Goal: Task Accomplishment & Management: Use online tool/utility

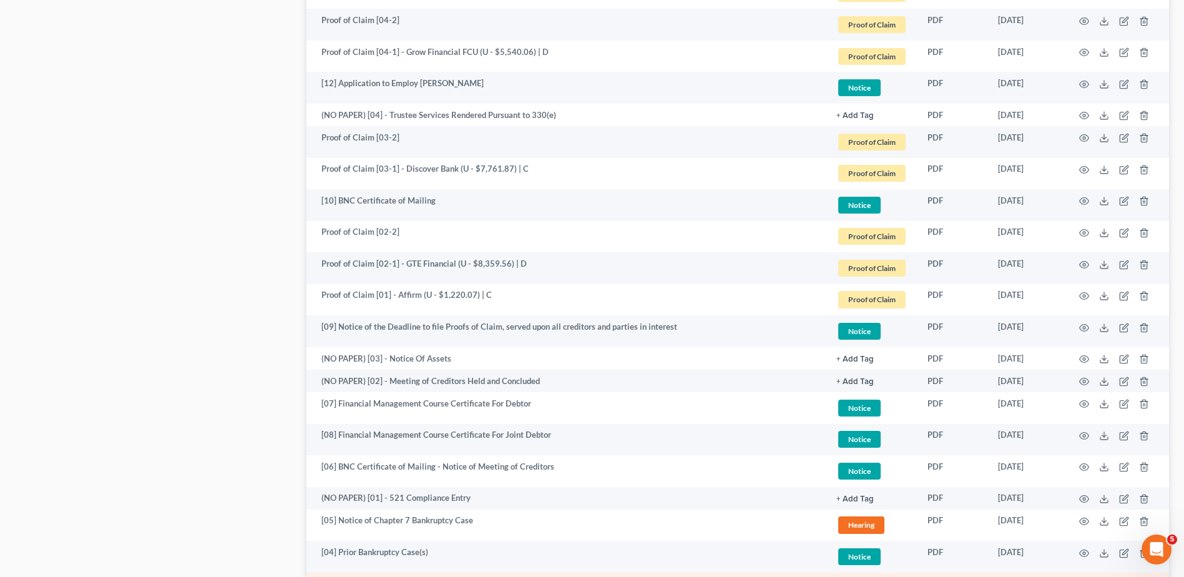
scroll to position [1658, 0]
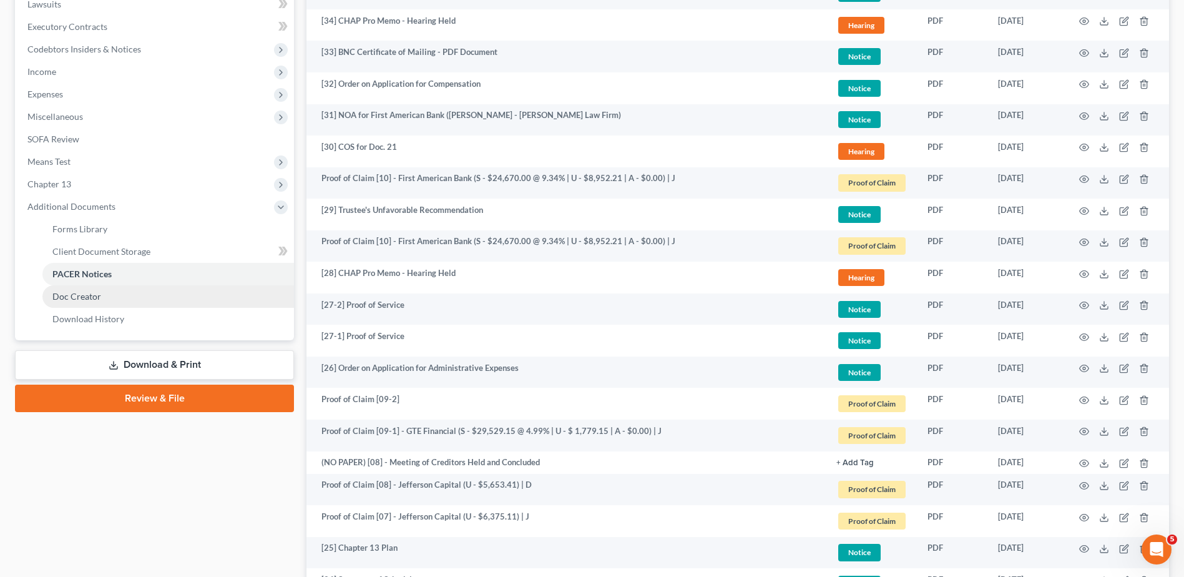
scroll to position [285, 0]
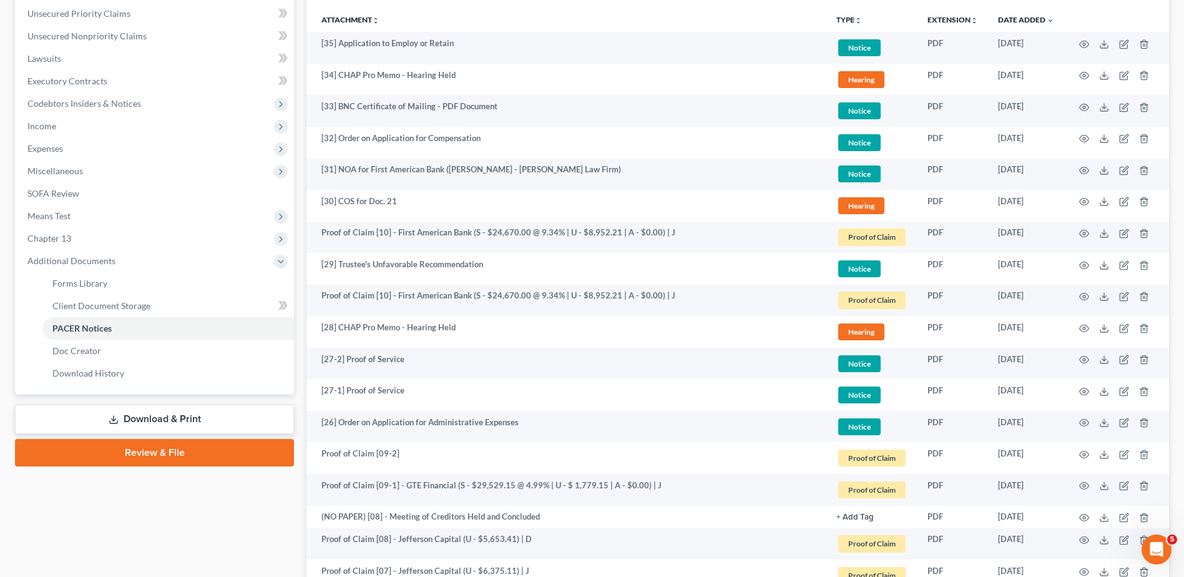
drag, startPoint x: 71, startPoint y: 216, endPoint x: 73, endPoint y: 233, distance: 17.7
click at [71, 216] on span "Means Test" at bounding box center [48, 215] width 43 height 11
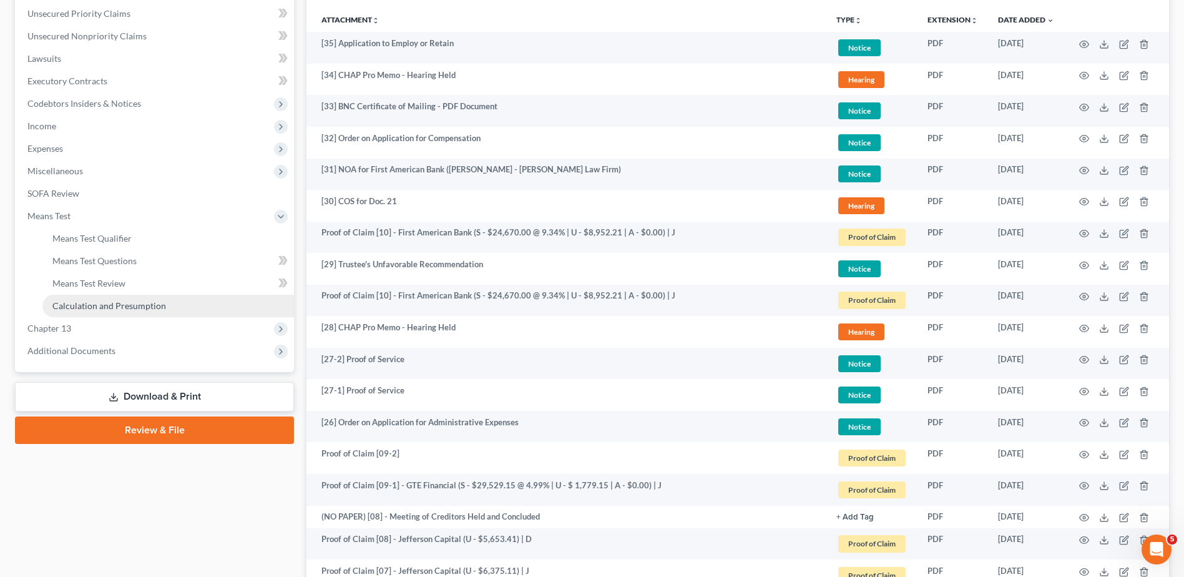
click at [148, 306] on span "Calculation and Presumption" at bounding box center [109, 305] width 114 height 11
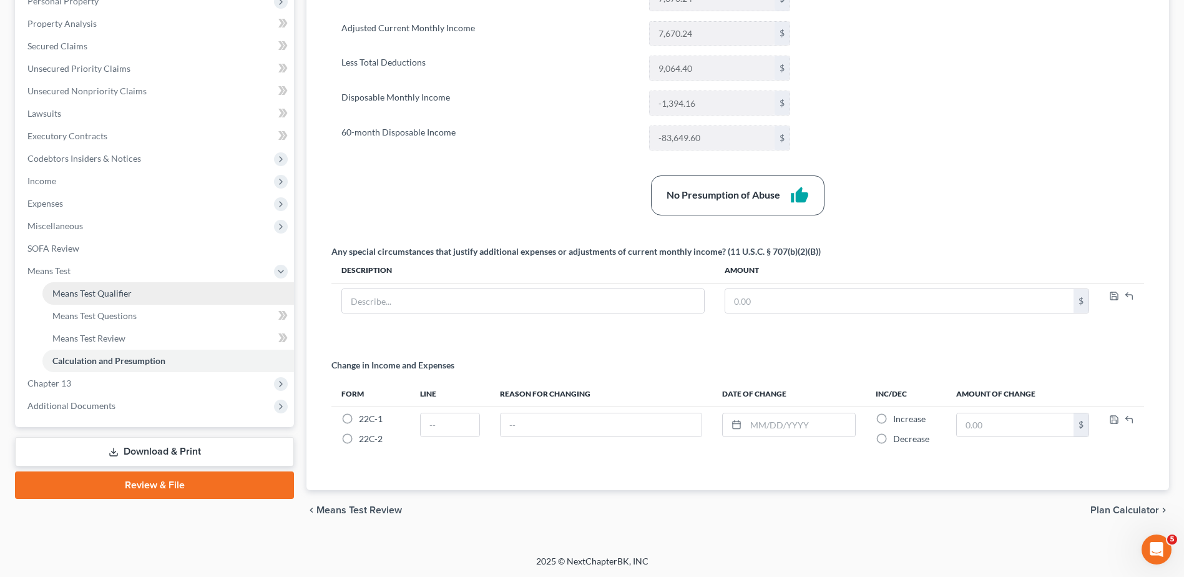
scroll to position [230, 0]
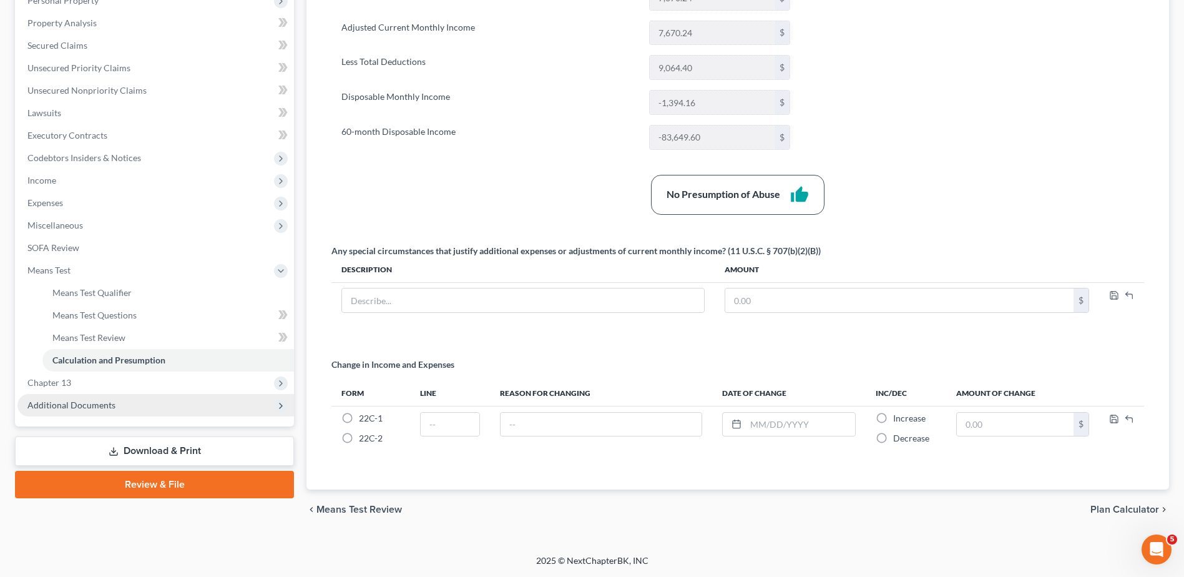
click at [84, 407] on span "Additional Documents" at bounding box center [71, 405] width 88 height 11
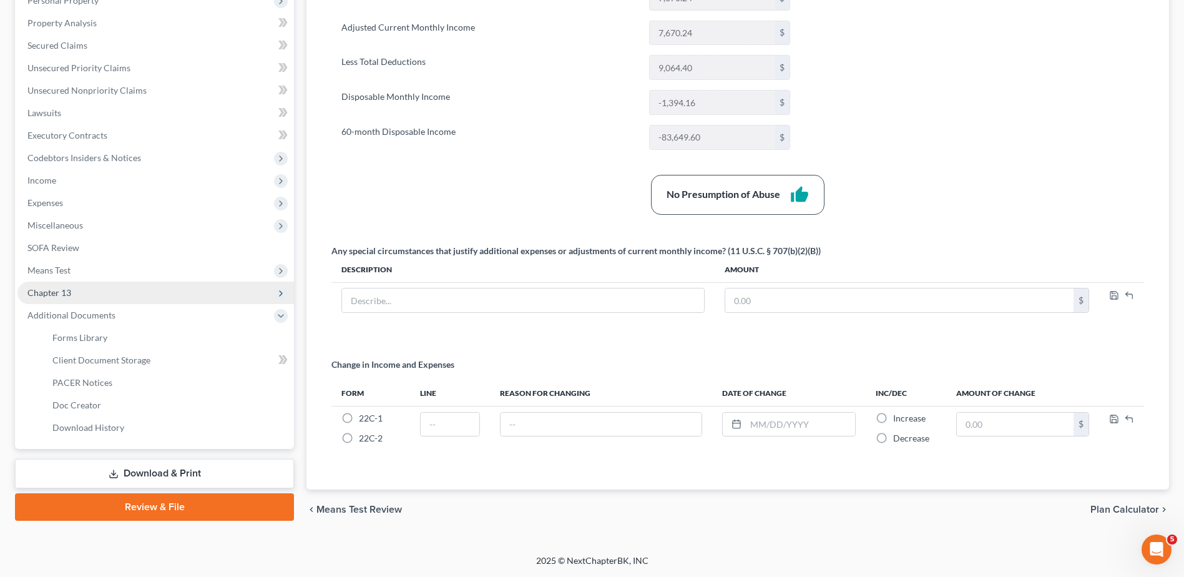
click at [91, 297] on span "Chapter 13" at bounding box center [155, 293] width 277 height 22
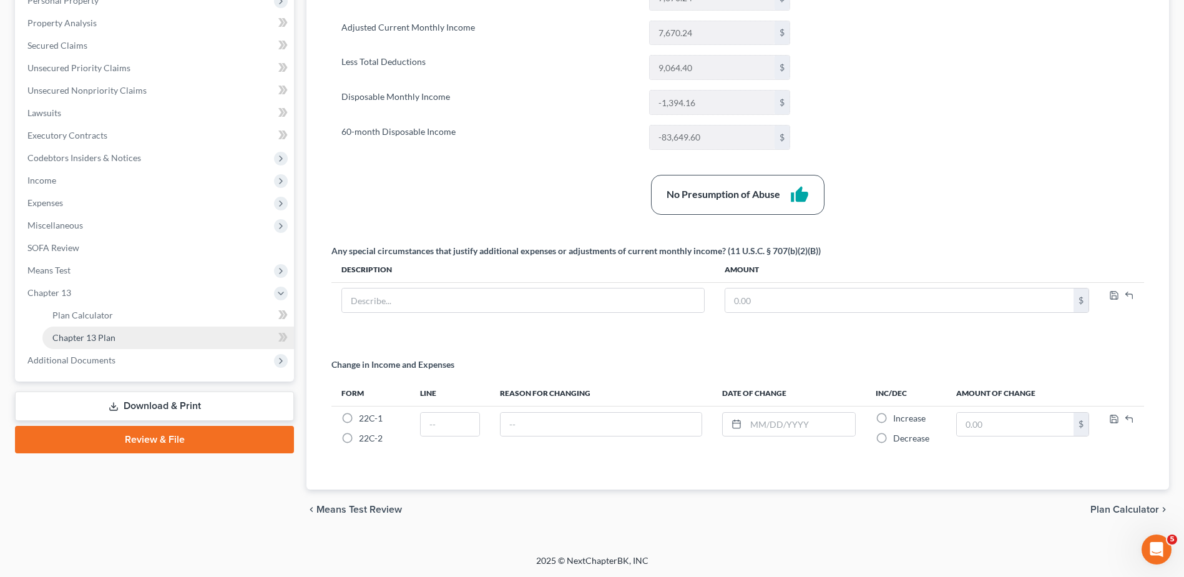
click at [117, 343] on link "Chapter 13 Plan" at bounding box center [168, 337] width 252 height 22
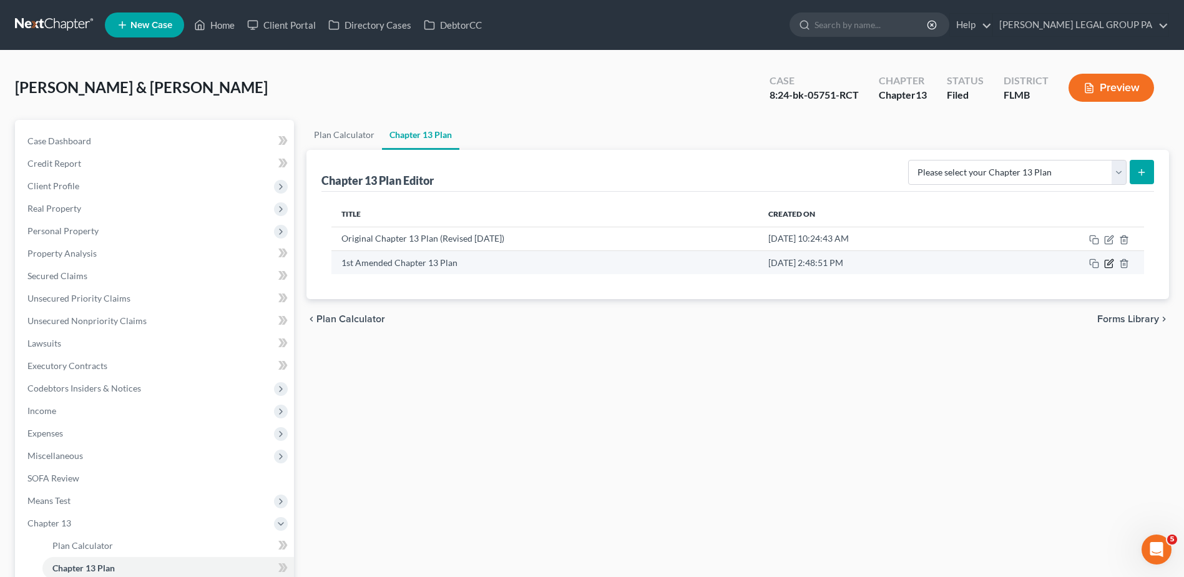
click at [1108, 263] on icon "button" at bounding box center [1109, 263] width 10 height 10
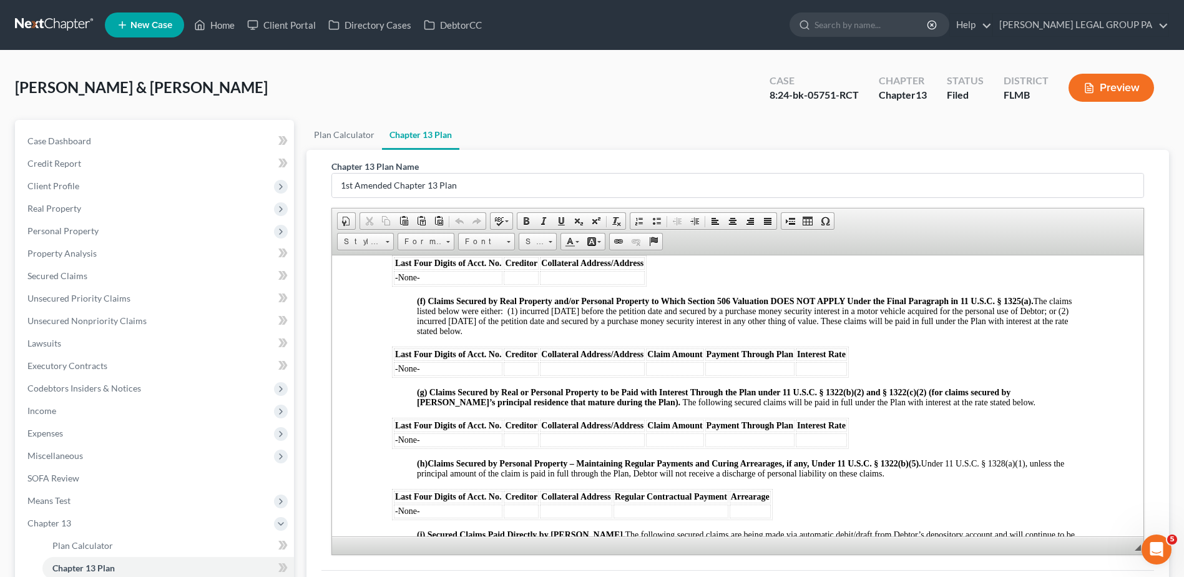
scroll to position [1561, 0]
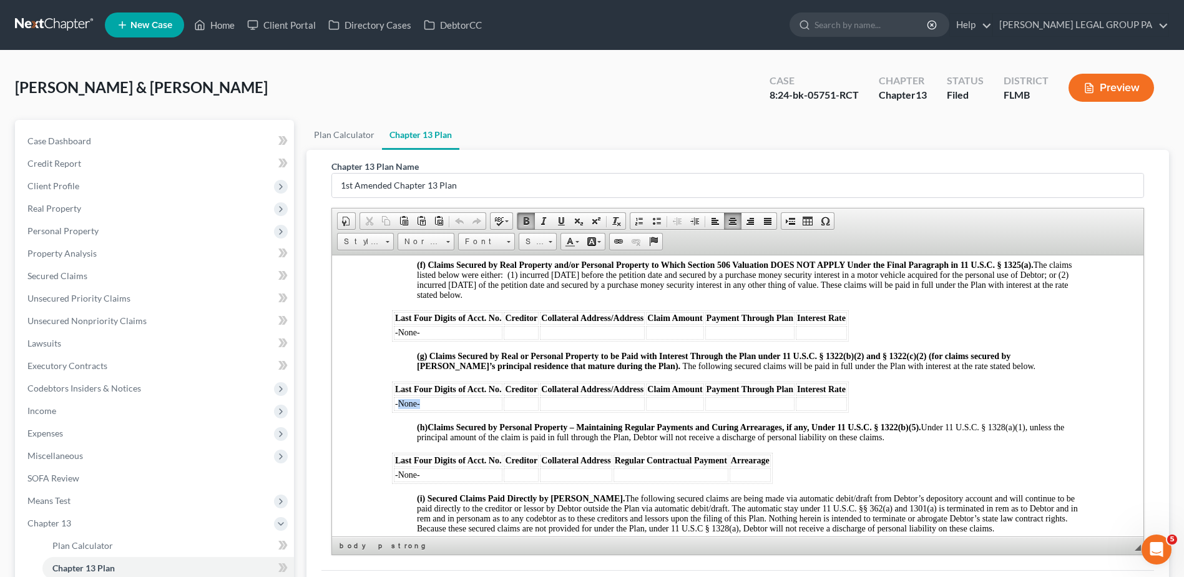
drag, startPoint x: 416, startPoint y: 411, endPoint x: 398, endPoint y: 409, distance: 17.6
click at [398, 409] on td "-None-" at bounding box center [448, 403] width 109 height 14
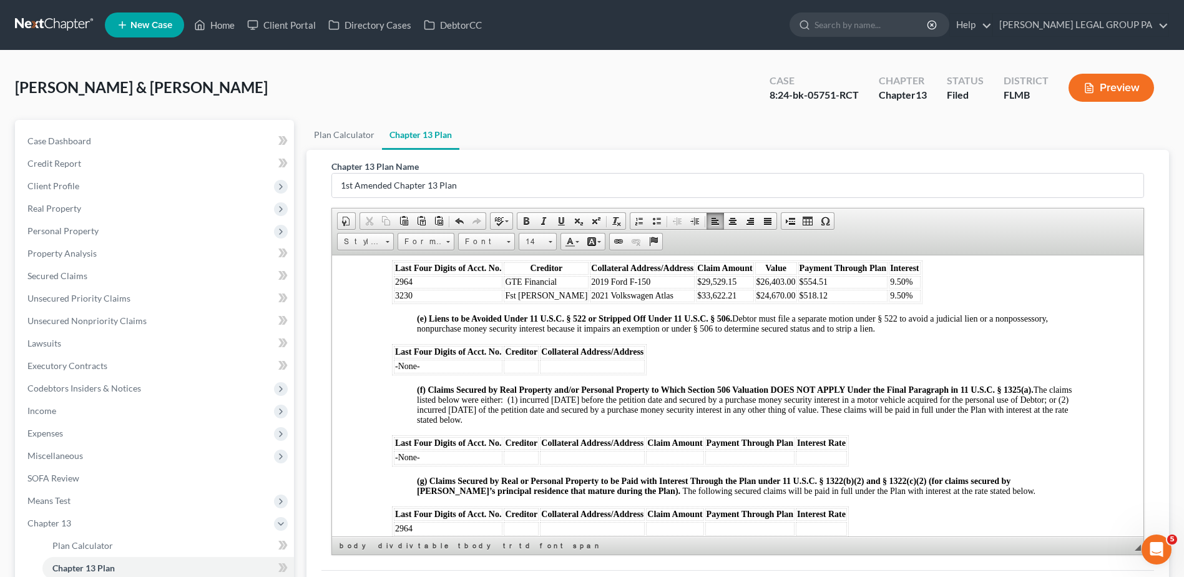
scroll to position [1498, 0]
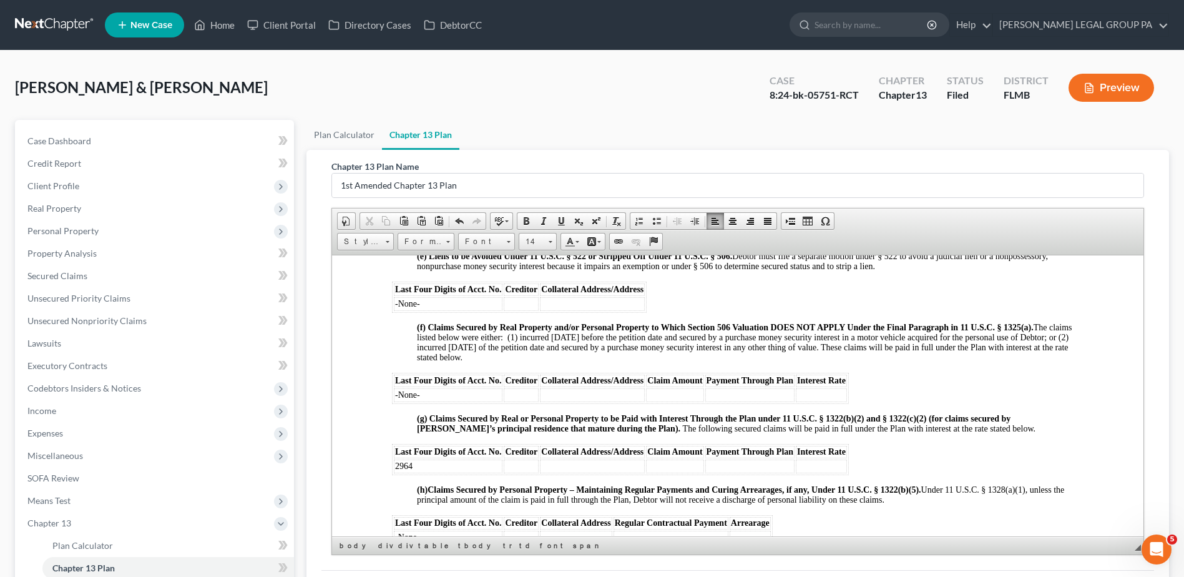
click at [531, 473] on td at bounding box center [521, 466] width 35 height 14
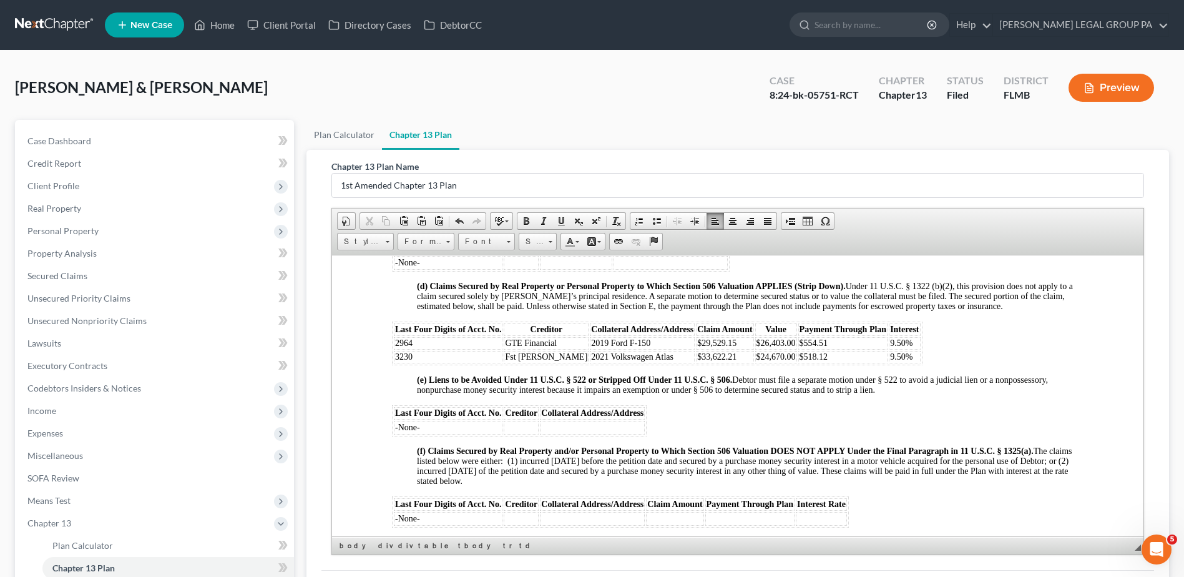
scroll to position [1373, 0]
drag, startPoint x: 561, startPoint y: 352, endPoint x: 624, endPoint y: 356, distance: 62.5
click at [624, 350] on td "2019 Ford F-150" at bounding box center [642, 344] width 105 height 12
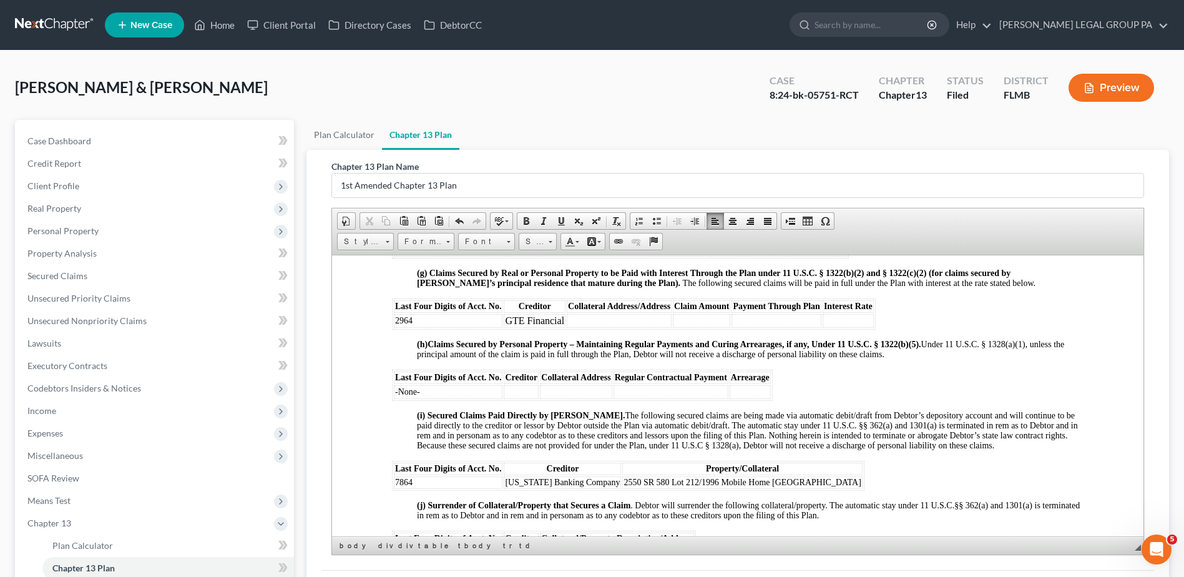
scroll to position [1623, 0]
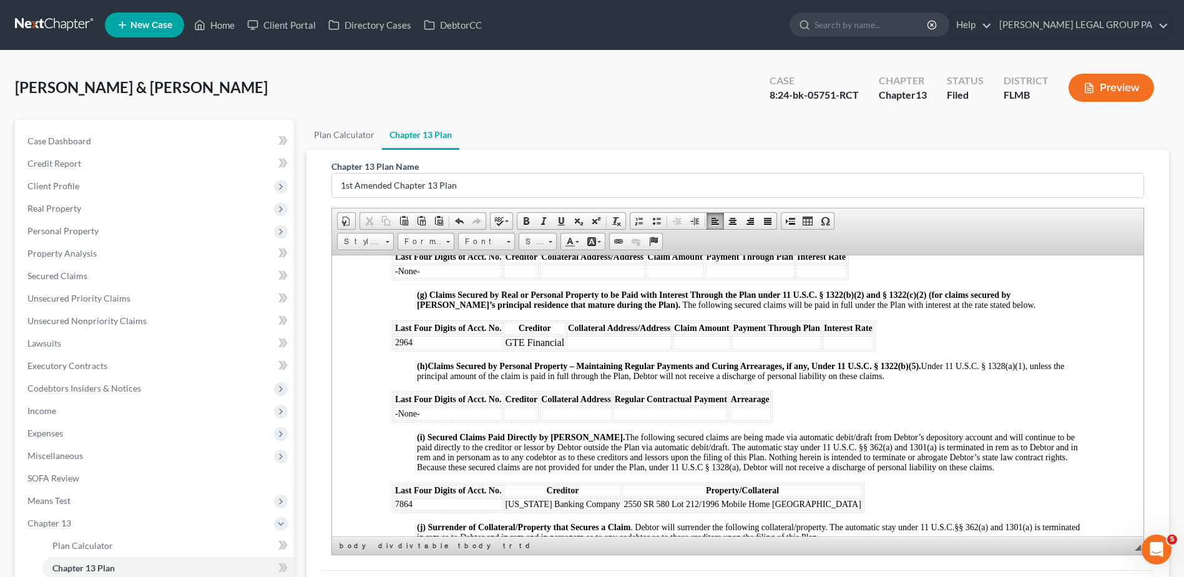
click at [592, 349] on td at bounding box center [619, 342] width 105 height 14
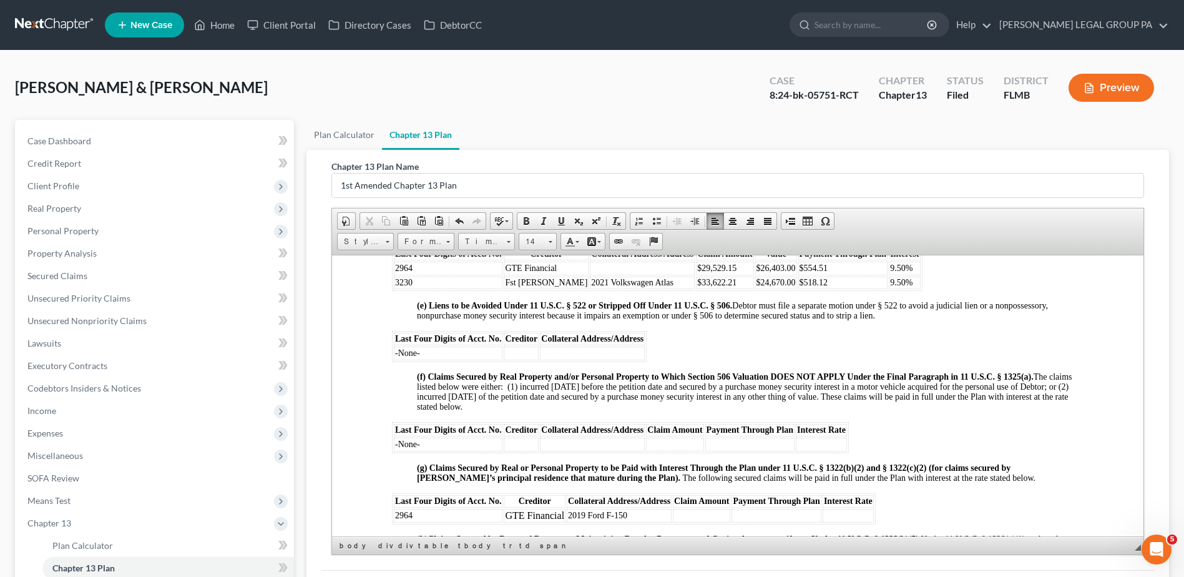
scroll to position [1436, 0]
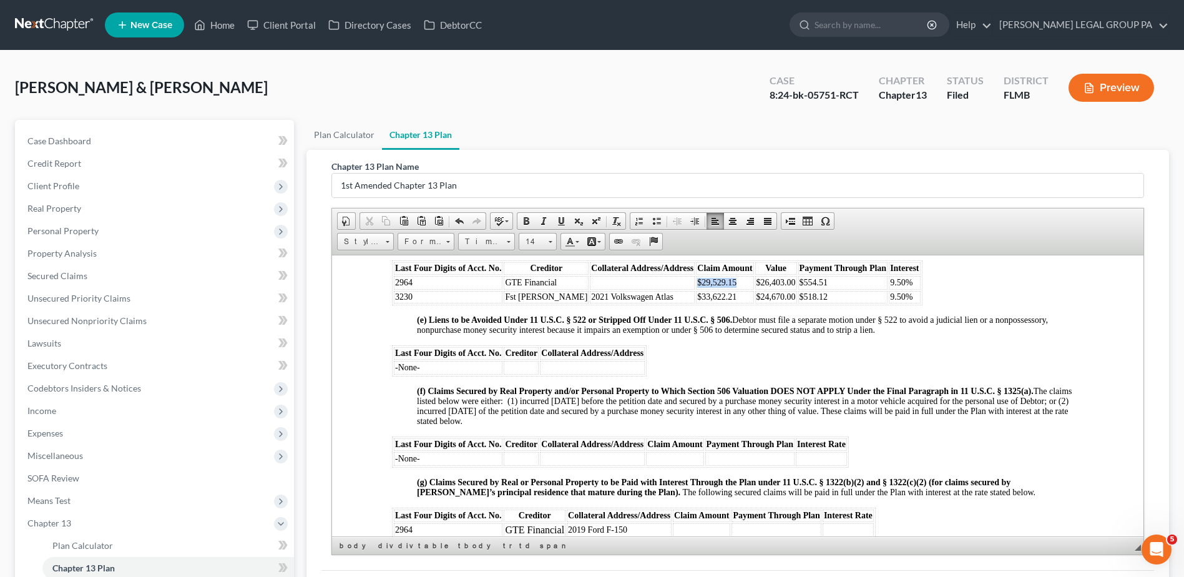
drag, startPoint x: 667, startPoint y: 292, endPoint x: 704, endPoint y: 290, distance: 36.9
click at [704, 287] on span "$29,529.15" at bounding box center [716, 281] width 39 height 9
copy span "$29,529.15"
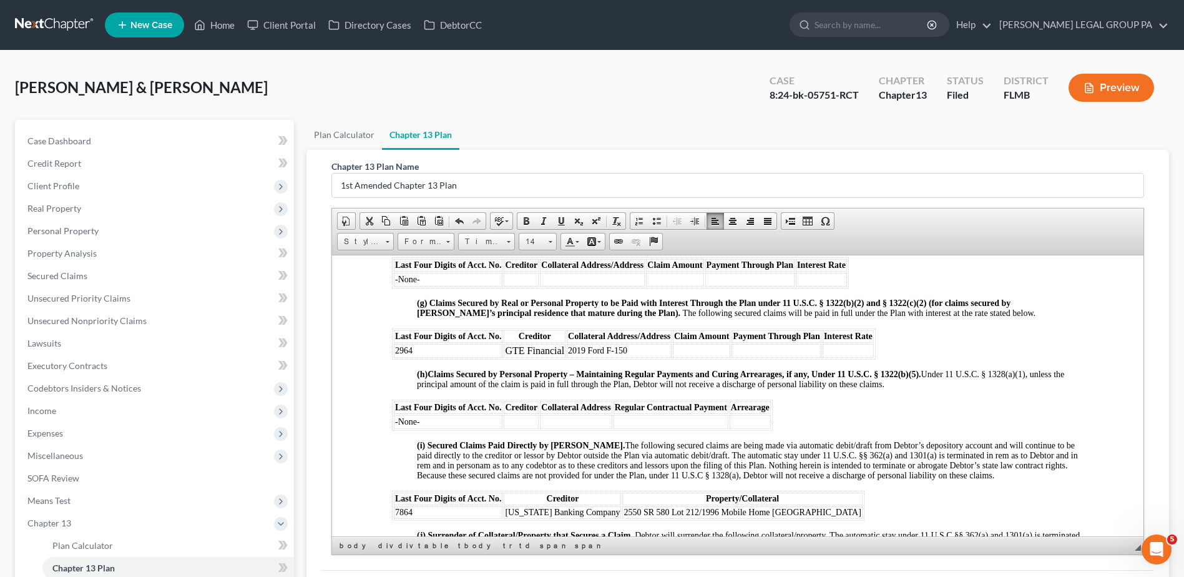
scroll to position [1623, 0]
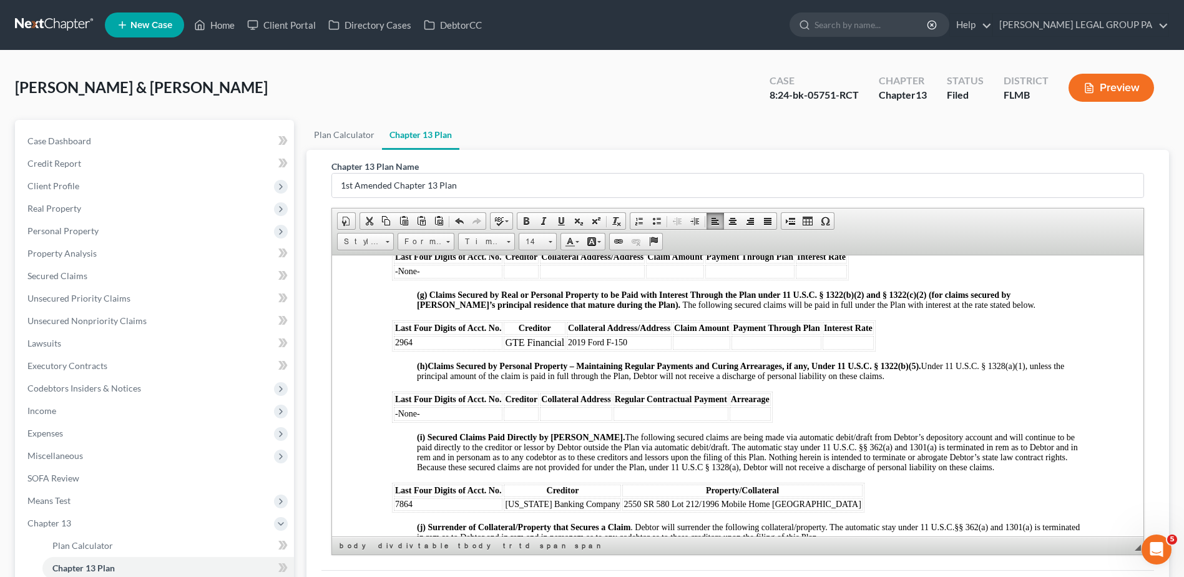
click at [688, 346] on td at bounding box center [701, 342] width 57 height 14
click at [765, 349] on td at bounding box center [777, 342] width 90 height 14
click at [754, 349] on td at bounding box center [777, 342] width 90 height 14
click at [858, 349] on td at bounding box center [848, 342] width 51 height 14
drag, startPoint x: 407, startPoint y: 351, endPoint x: 856, endPoint y: 351, distance: 448.8
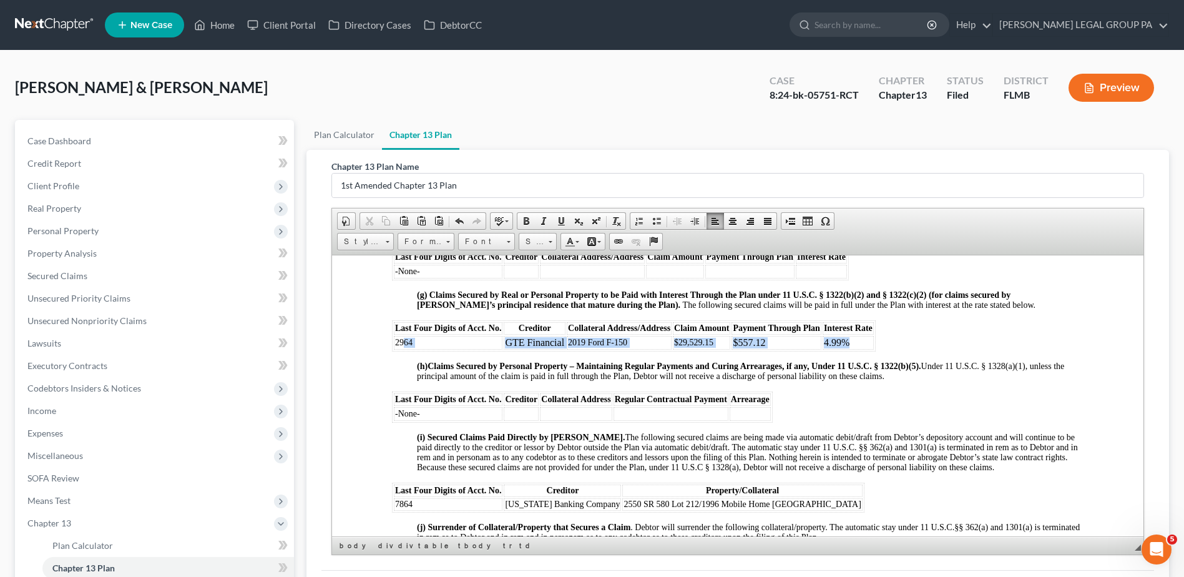
click at [856, 349] on tr "2964 GTE Financial 2019 Ford F-150 $29,529.15 $557.12 4.99%" at bounding box center [634, 342] width 480 height 14
click at [554, 235] on link "14" at bounding box center [538, 241] width 38 height 17
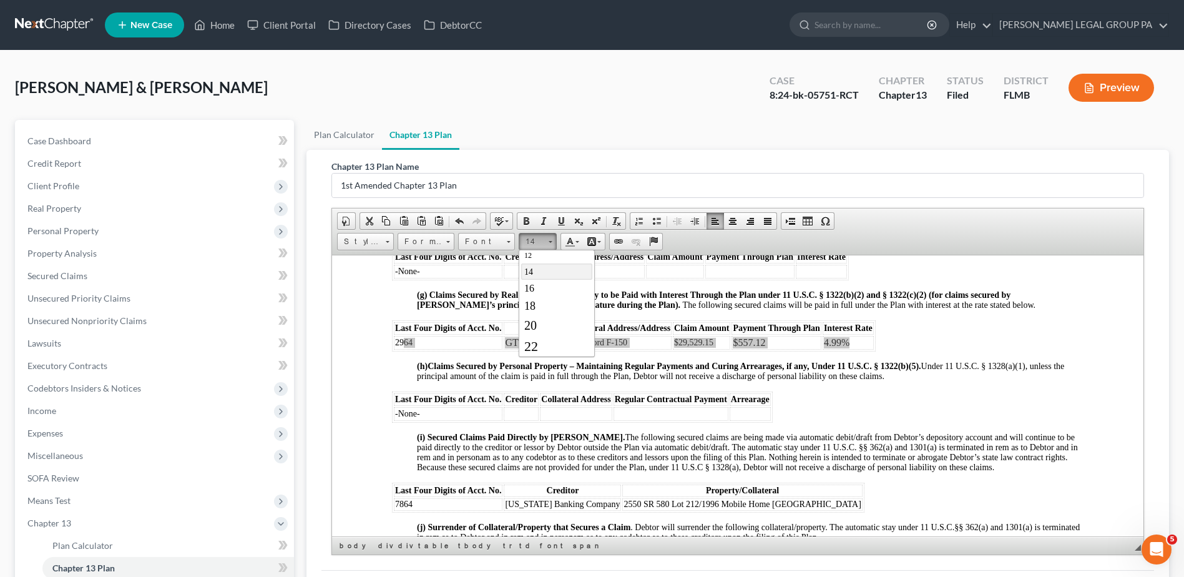
click at [553, 268] on link "14" at bounding box center [556, 271] width 71 height 16
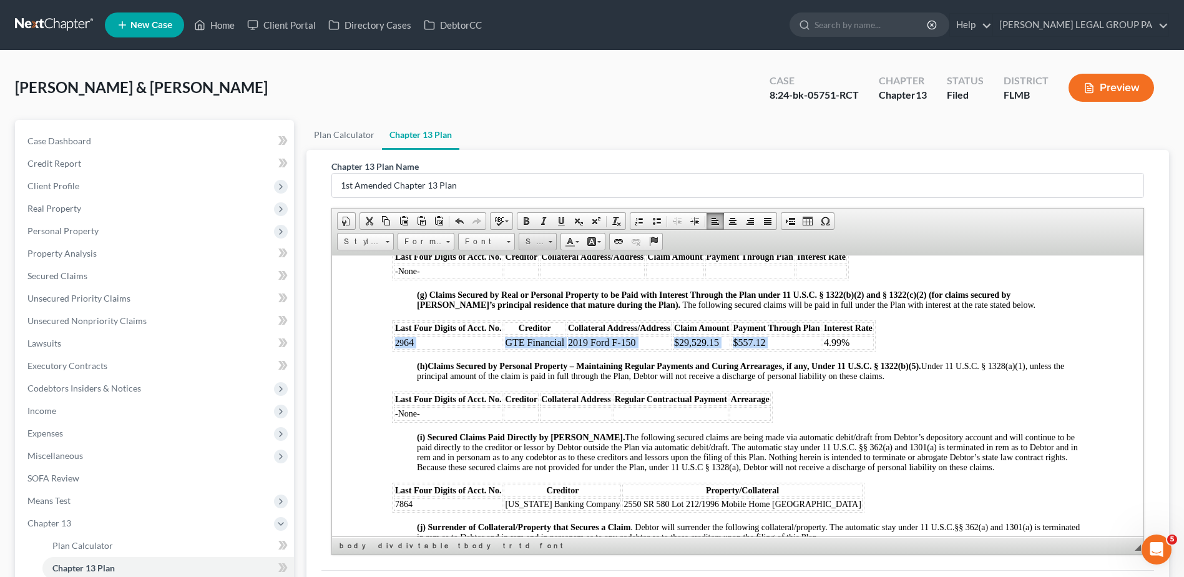
click at [549, 238] on span at bounding box center [550, 240] width 3 height 12
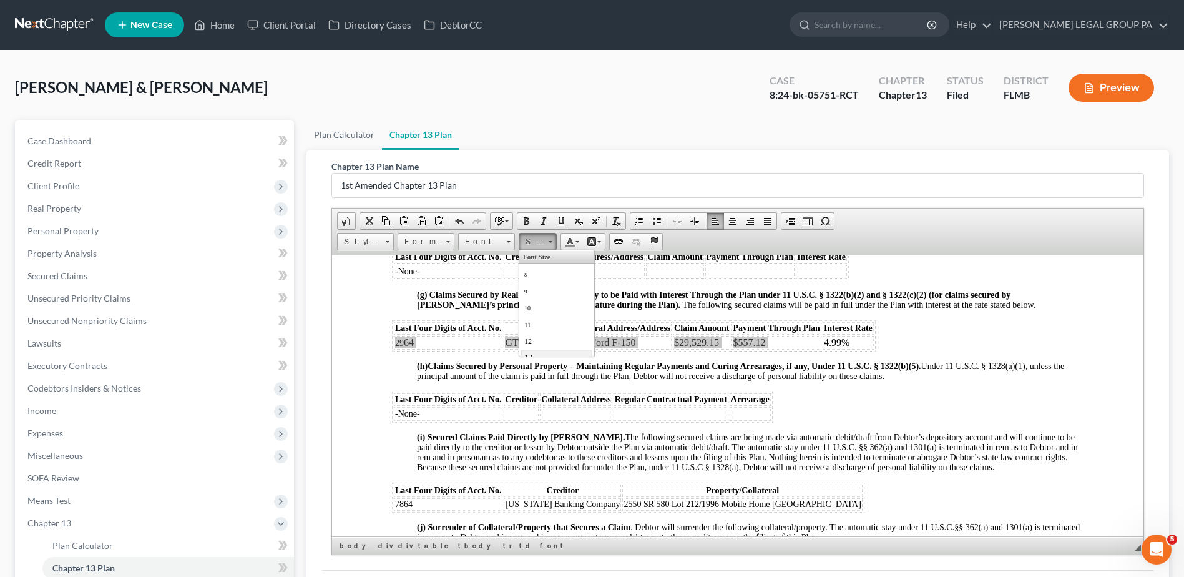
click at [541, 352] on link "14" at bounding box center [556, 357] width 71 height 16
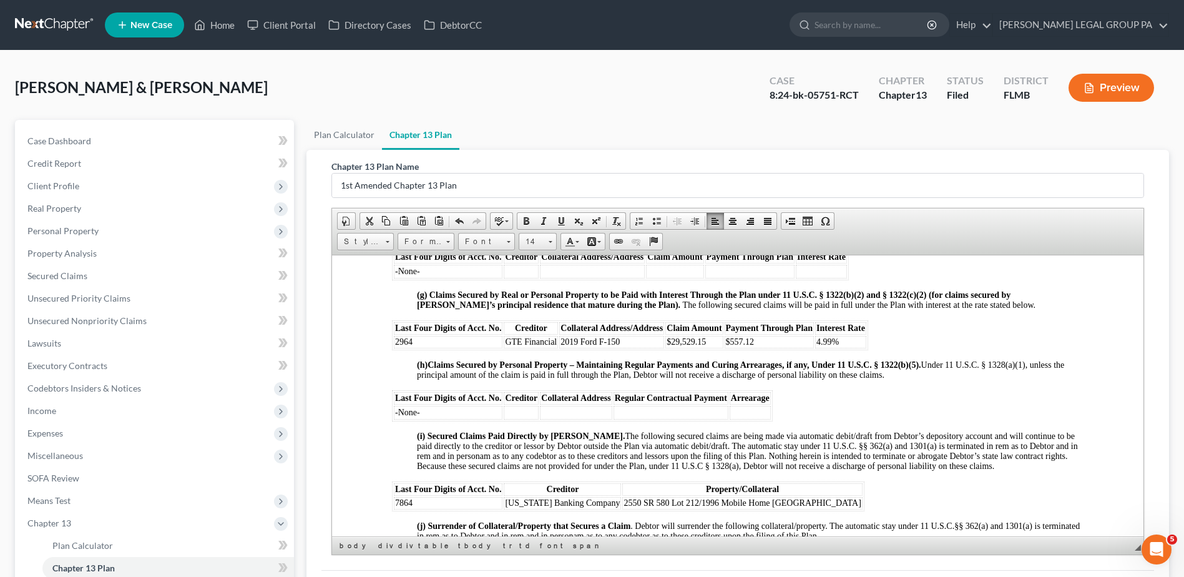
click at [527, 369] on strong "Claims Secured by Personal Property – Maintaining Regular Payments and Curing A…" at bounding box center [673, 364] width 491 height 9
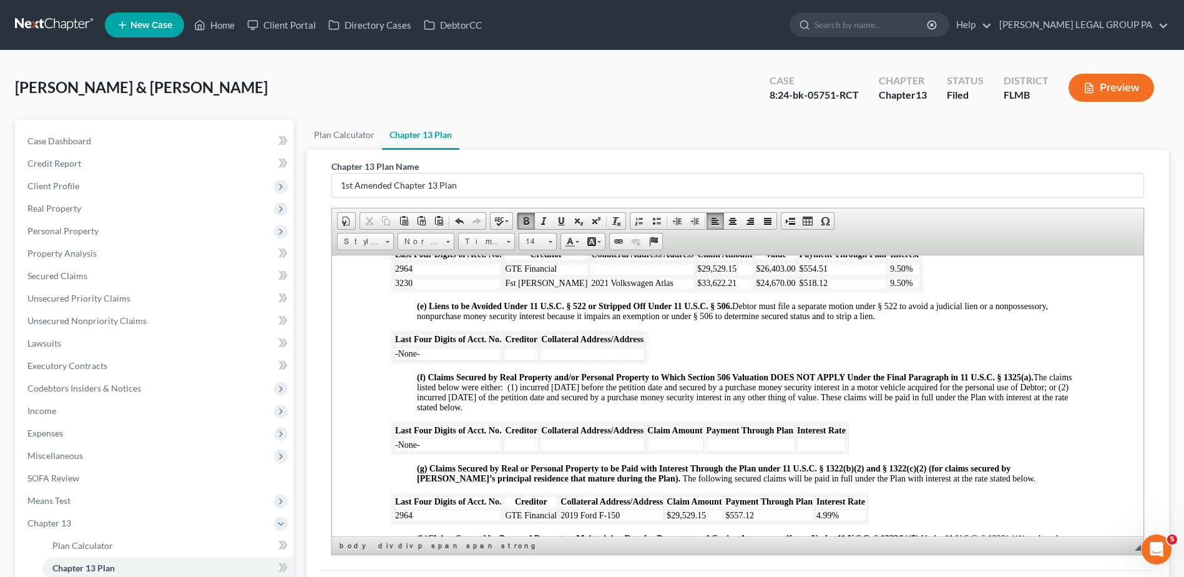
scroll to position [1436, 0]
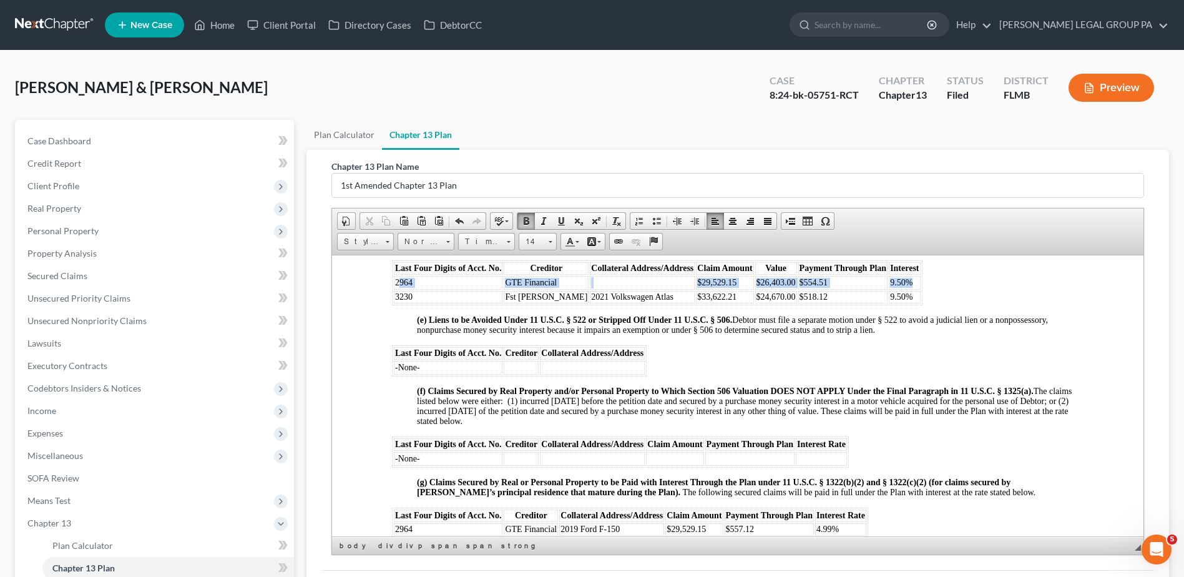
drag, startPoint x: 397, startPoint y: 293, endPoint x: 880, endPoint y: 295, distance: 483.2
click at [880, 289] on tr "2964 GTE Financial $29,529.15 $26,403.00 $554.51 9.50%" at bounding box center [657, 282] width 527 height 14
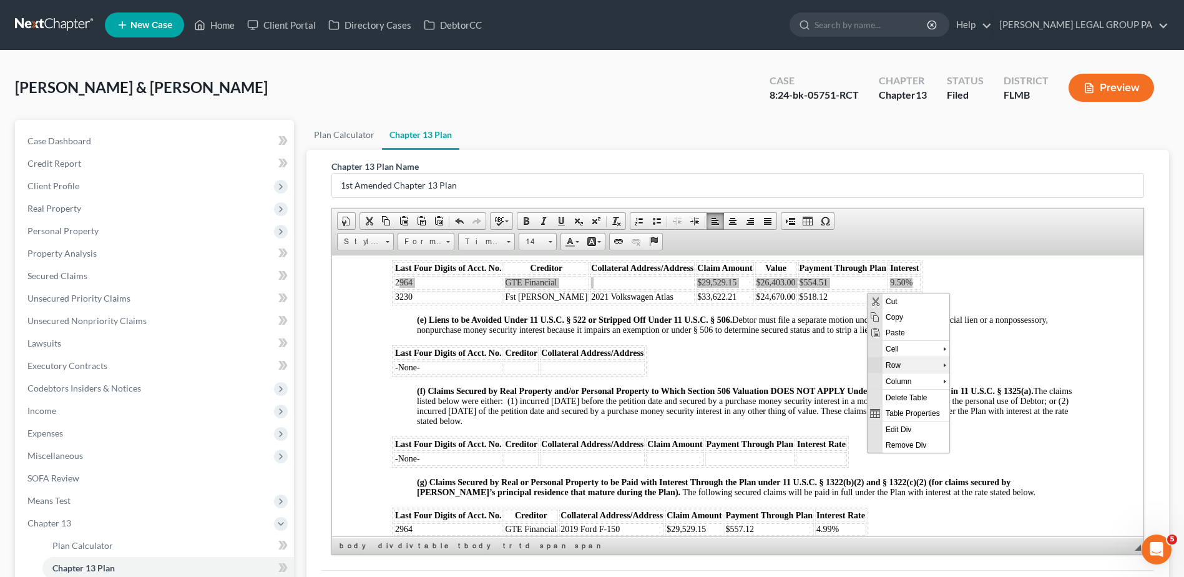
click at [913, 365] on span "Row" at bounding box center [913, 364] width 61 height 16
click at [1003, 392] on span "Delete Rows" at bounding box center [1000, 396] width 72 height 16
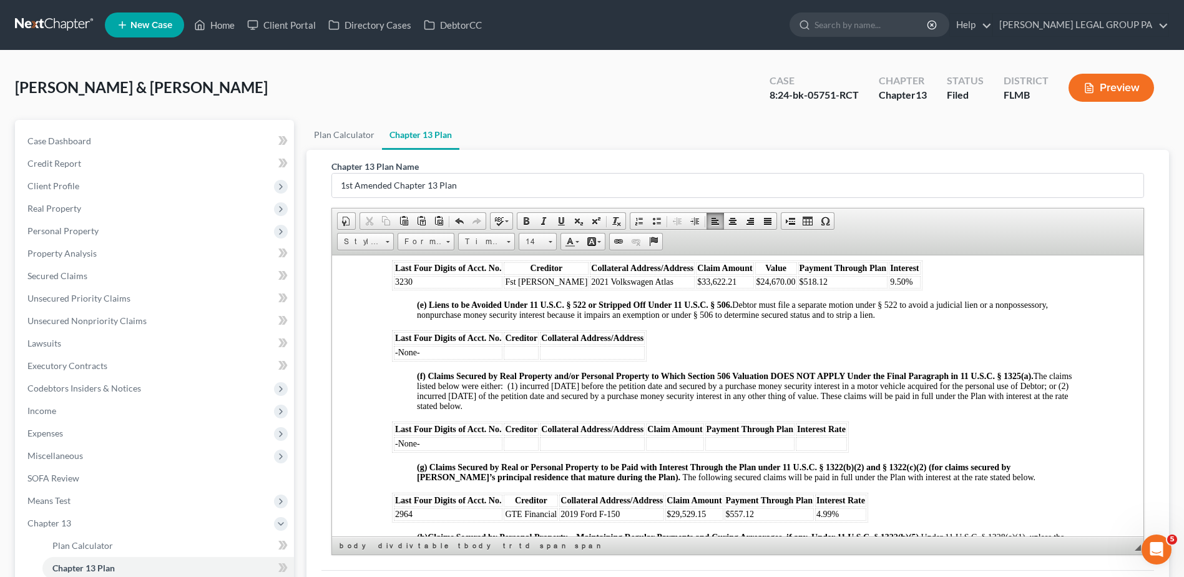
click at [734, 411] on p "(f) Claims Secured by Real Property and/or Personal Property to Which Section 5…" at bounding box center [750, 391] width 667 height 40
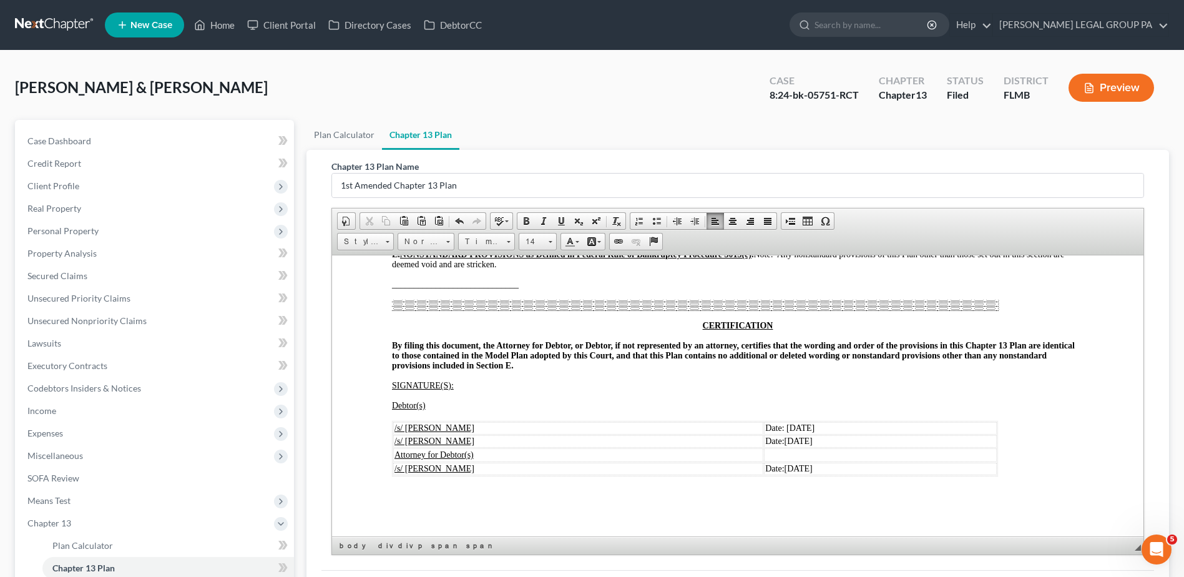
scroll to position [2644, 0]
click at [776, 429] on span "Date: [DATE]" at bounding box center [789, 427] width 49 height 9
click at [785, 440] on span "[DATE]" at bounding box center [799, 440] width 28 height 9
click at [785, 465] on span "[DATE]" at bounding box center [799, 467] width 28 height 9
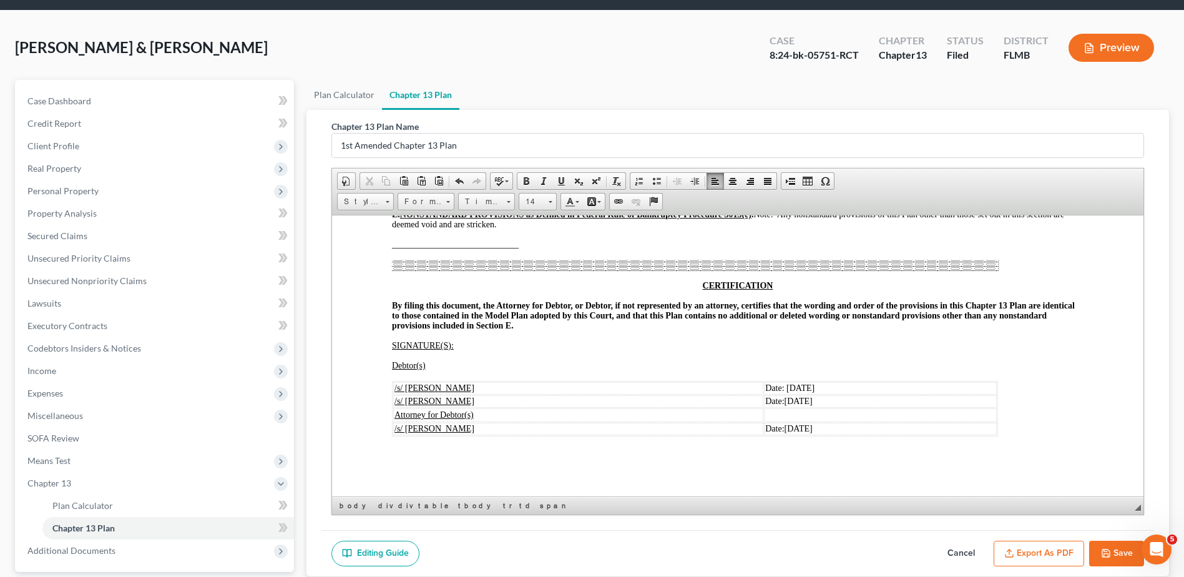
scroll to position [154, 0]
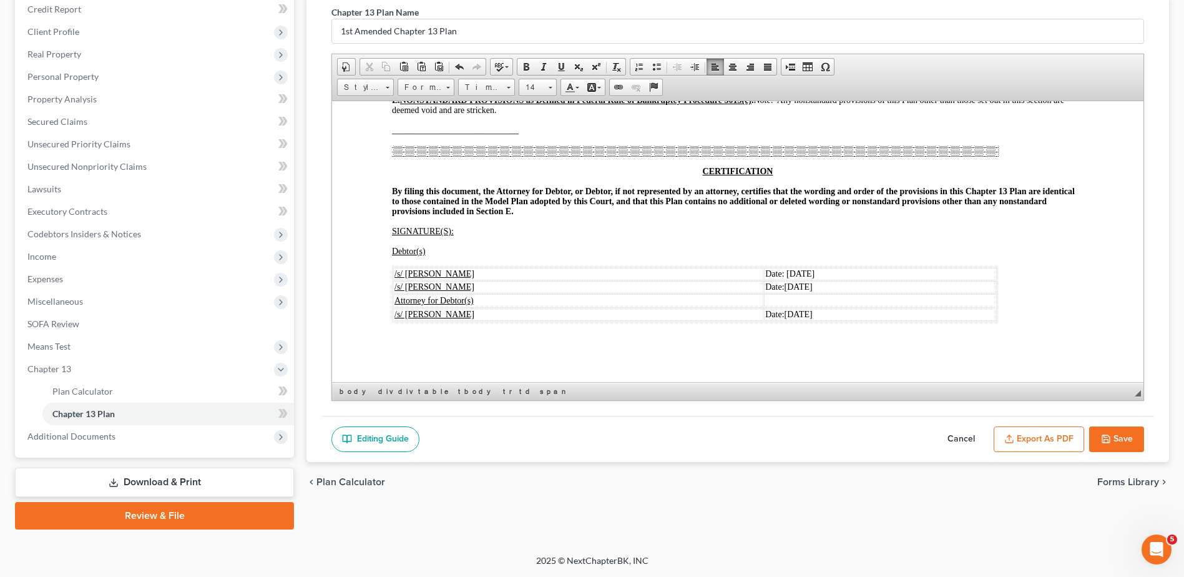
click at [1105, 434] on icon "button" at bounding box center [1106, 439] width 10 height 10
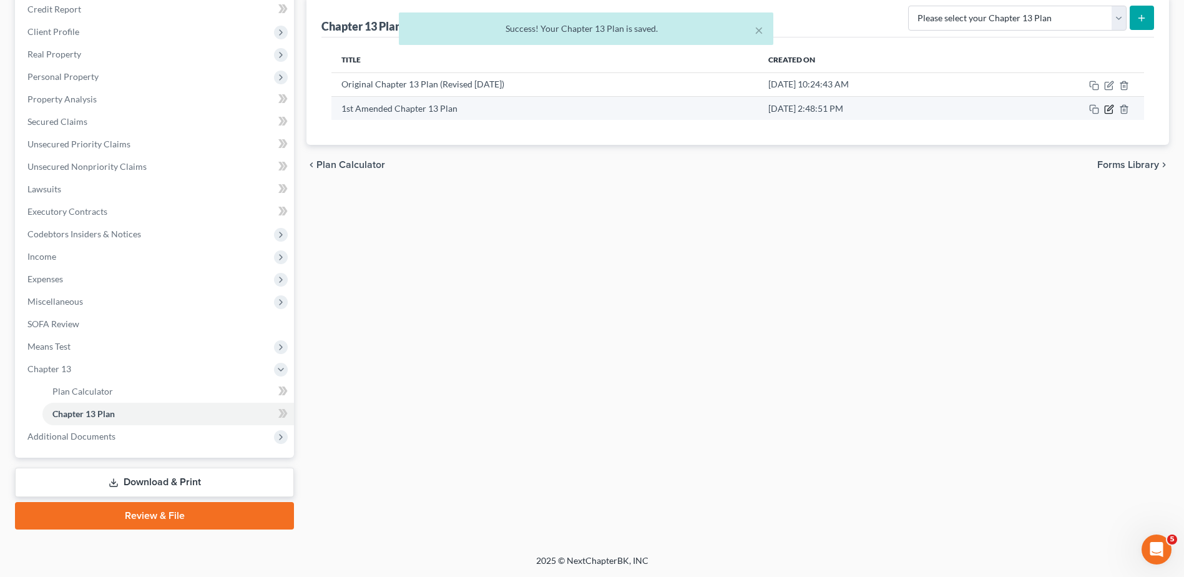
click at [1108, 110] on icon "button" at bounding box center [1110, 108] width 6 height 6
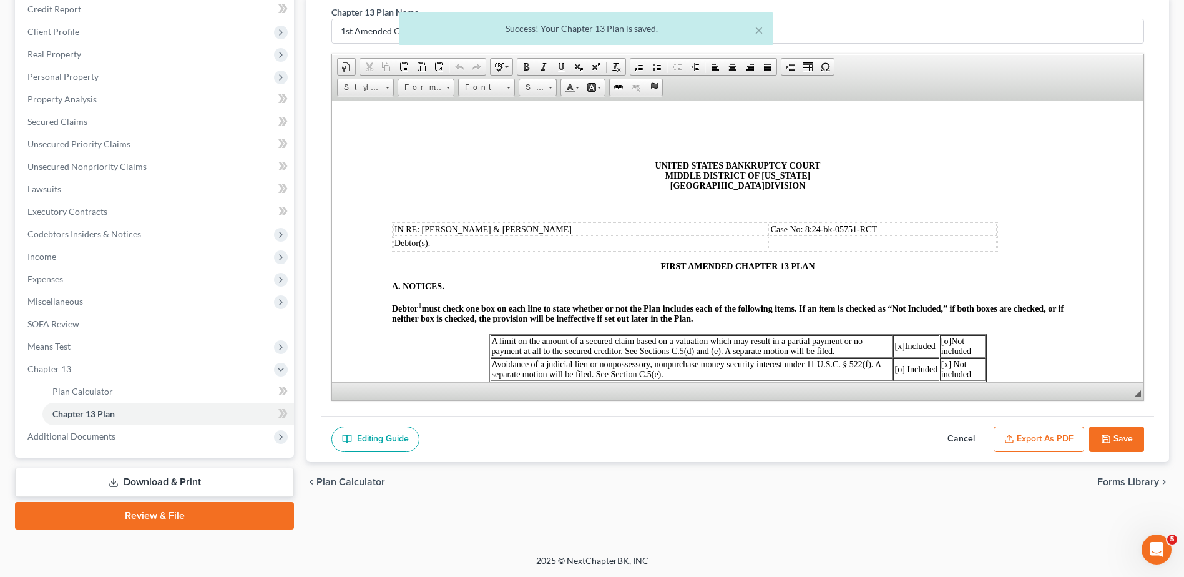
scroll to position [0, 0]
click at [1037, 429] on button "Export as PDF" at bounding box center [1039, 439] width 91 height 26
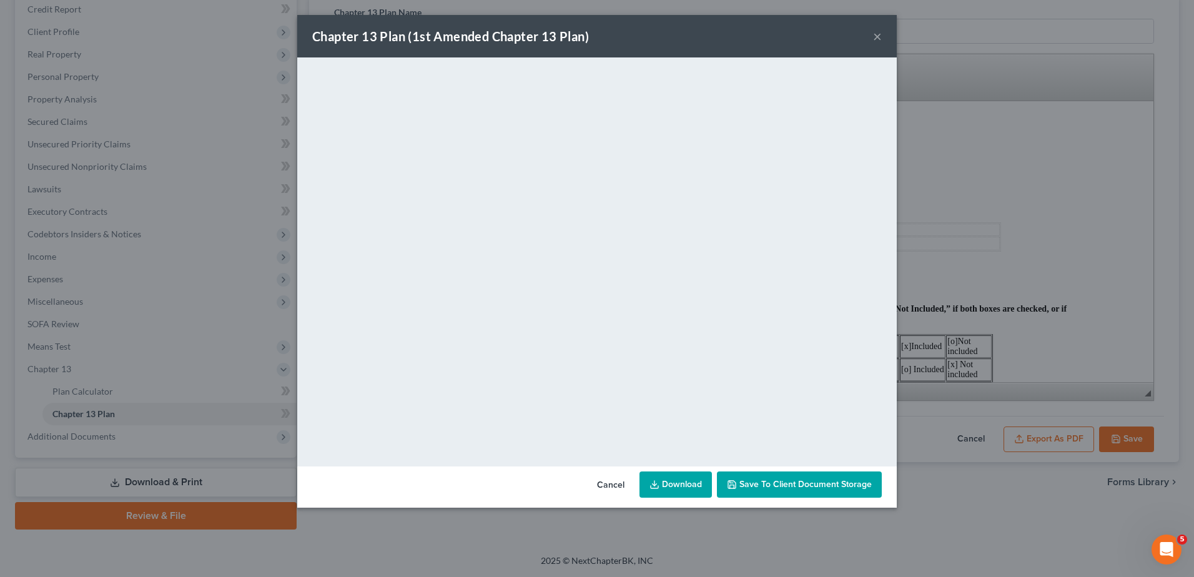
click at [679, 479] on link "Download" at bounding box center [675, 484] width 72 height 26
click at [875, 35] on button "×" at bounding box center [877, 36] width 9 height 15
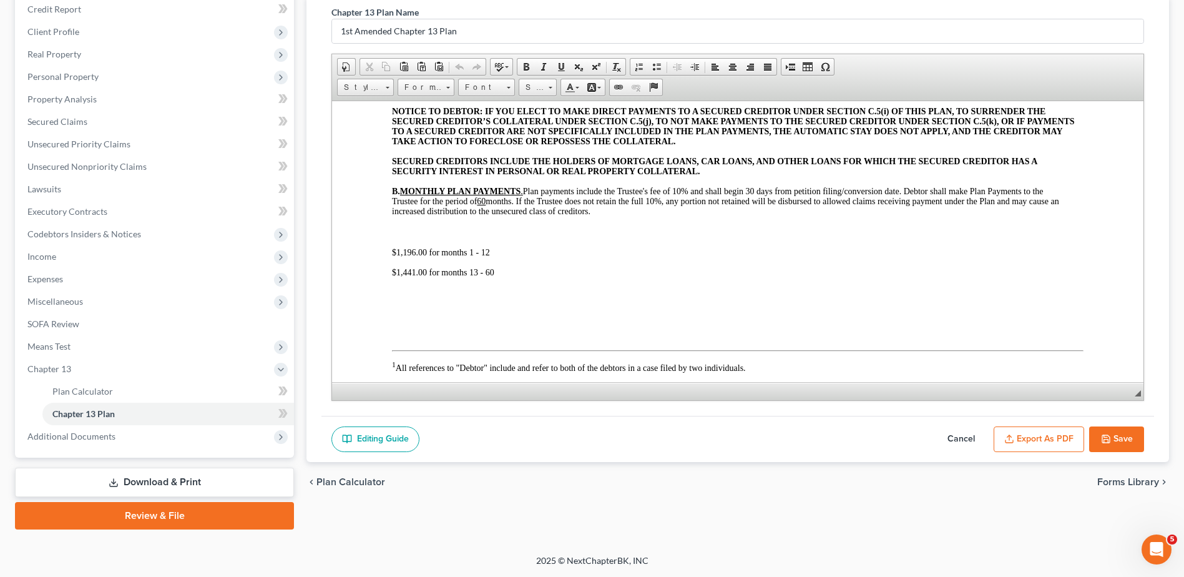
scroll to position [437, 0]
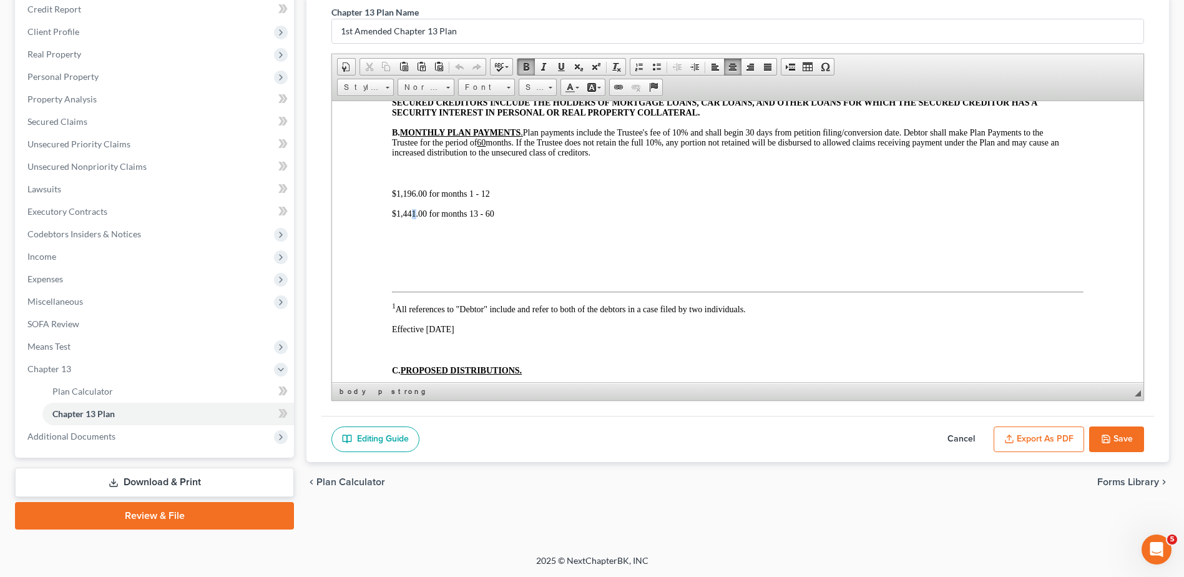
click at [411, 215] on span "$1,441.00 for months 13 - 60" at bounding box center [443, 213] width 102 height 9
click at [1131, 436] on button "Save" at bounding box center [1116, 439] width 55 height 26
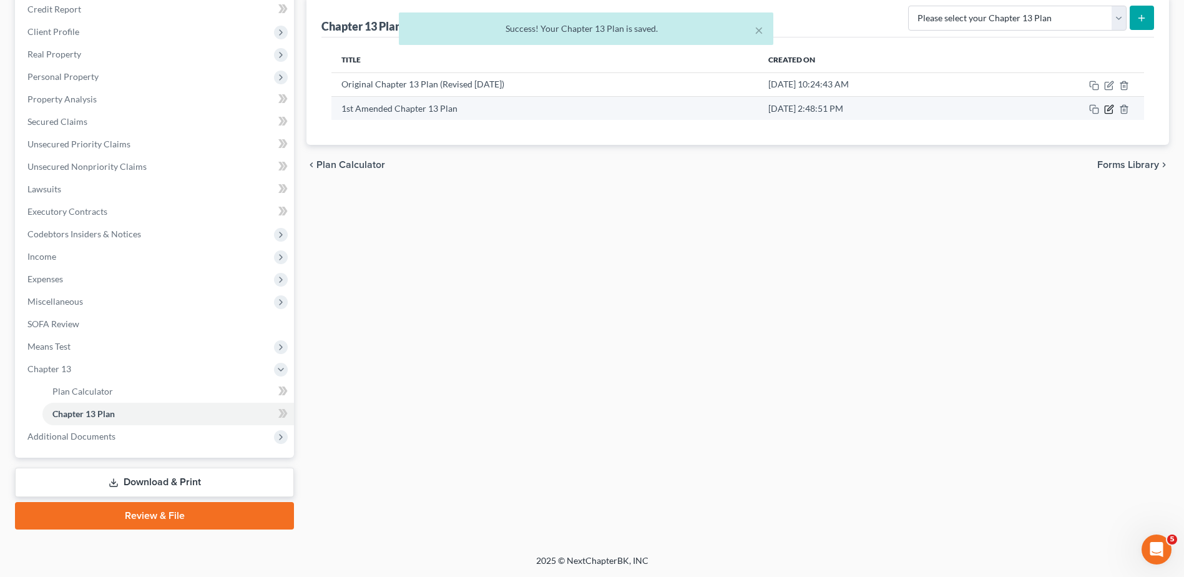
click at [1107, 109] on icon "button" at bounding box center [1109, 109] width 10 height 10
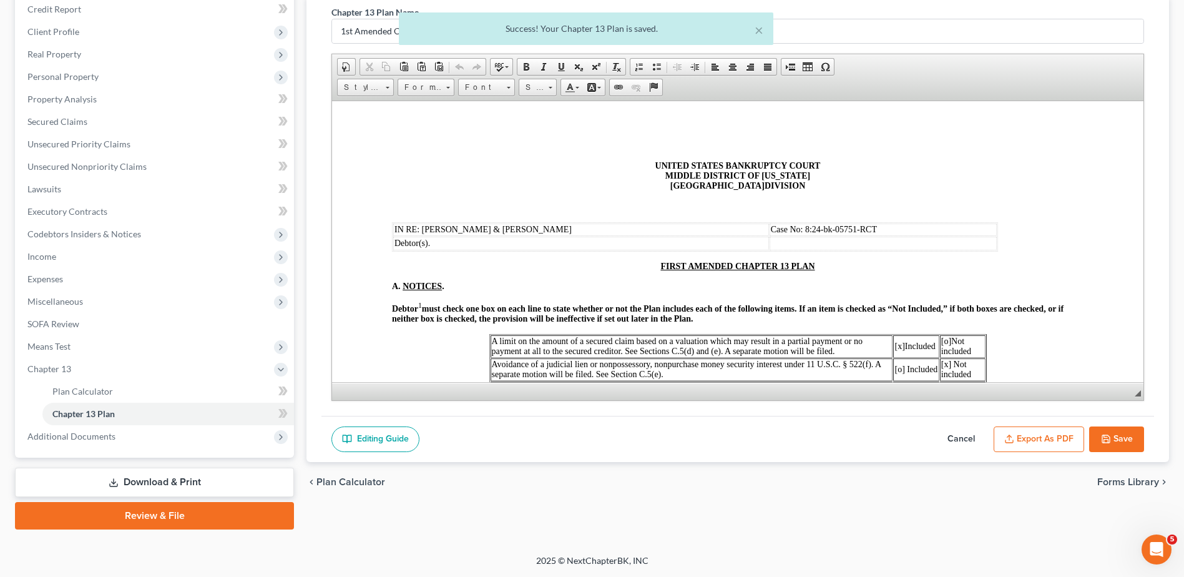
scroll to position [0, 0]
click at [1044, 442] on button "Export as PDF" at bounding box center [1039, 439] width 91 height 26
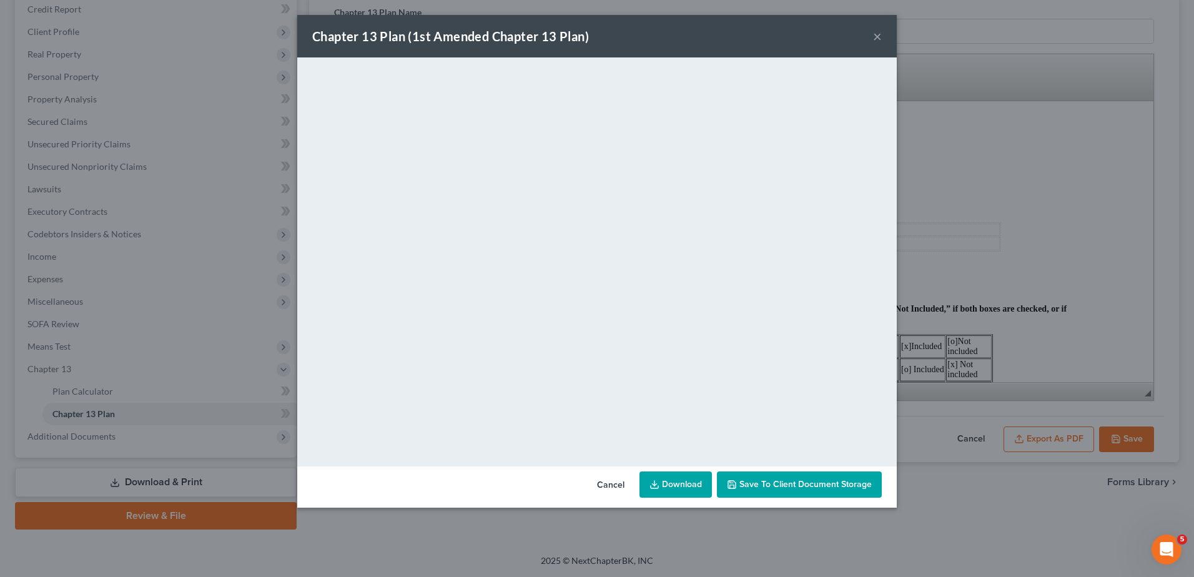
click at [688, 487] on link "Download" at bounding box center [675, 484] width 72 height 26
click at [873, 34] on button "×" at bounding box center [877, 36] width 9 height 15
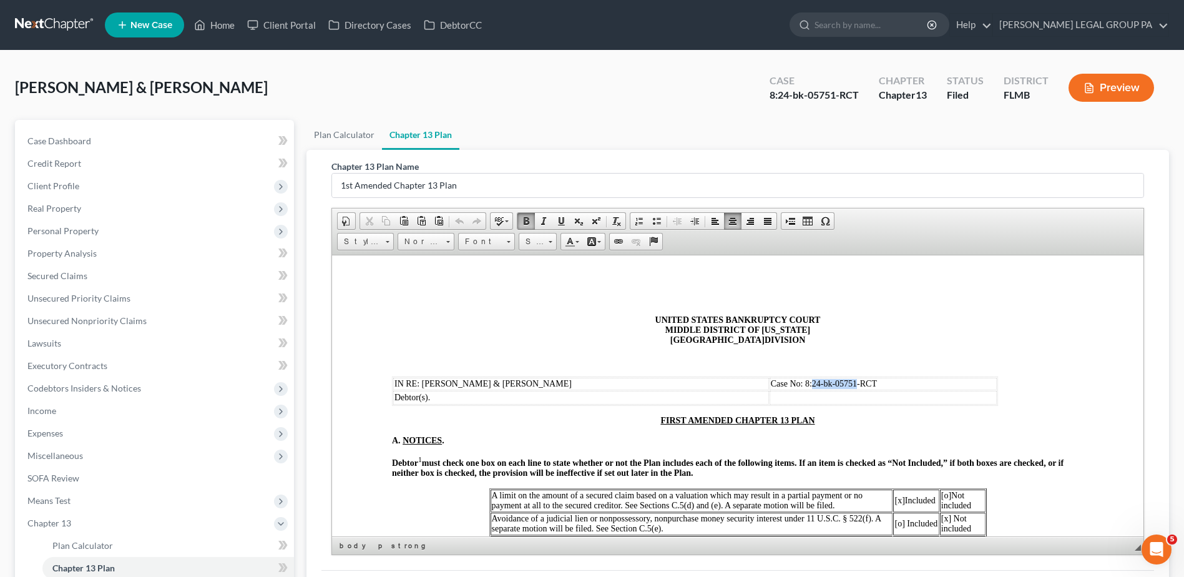
drag, startPoint x: 808, startPoint y: 381, endPoint x: 851, endPoint y: 383, distance: 43.1
click at [851, 383] on span "Case No: 8:24-bk-05751-RCT" at bounding box center [824, 382] width 106 height 9
copy span "24-bk-05751"
